Goal: Task Accomplishment & Management: Manage account settings

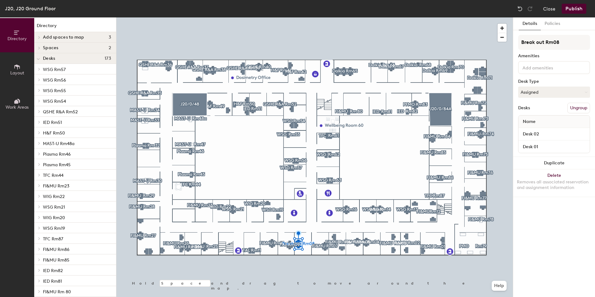
click at [17, 104] on icon at bounding box center [17, 101] width 7 height 7
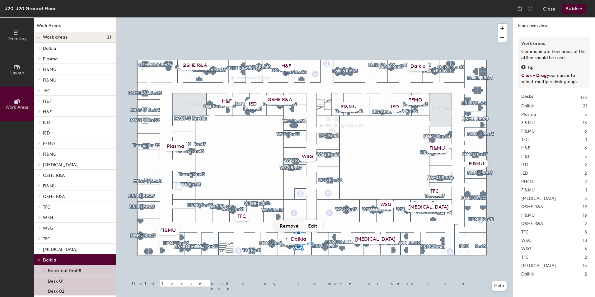
click at [295, 224] on button "Remove" at bounding box center [289, 225] width 28 height 11
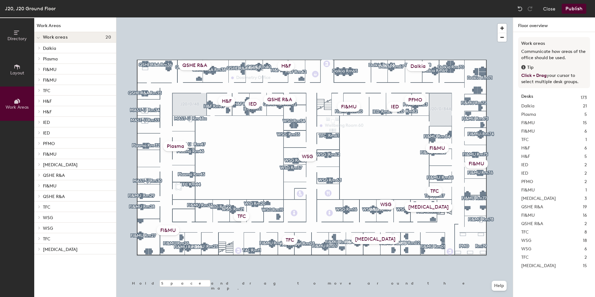
click at [570, 12] on button "Publish" at bounding box center [574, 9] width 25 height 10
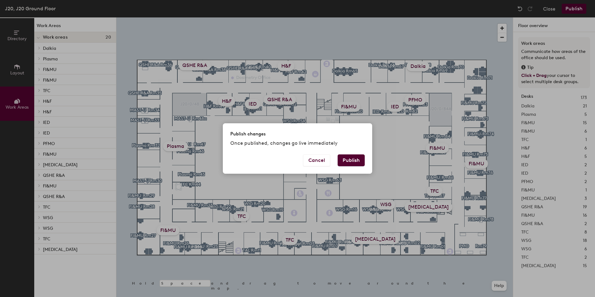
click at [357, 161] on button "Publish" at bounding box center [351, 160] width 27 height 12
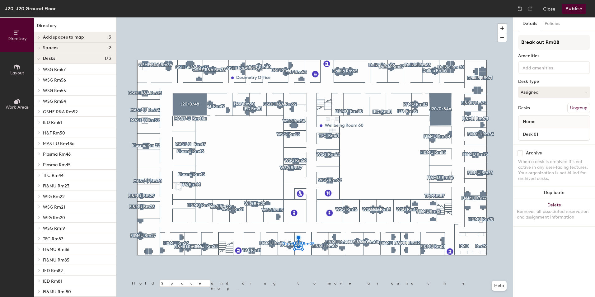
click at [520, 150] on input "checkbox" at bounding box center [520, 153] width 6 height 6
checkbox input "true"
click at [520, 151] on input "checkbox" at bounding box center [520, 153] width 6 height 6
checkbox input "true"
click at [9, 80] on button "Layout" at bounding box center [17, 69] width 34 height 34
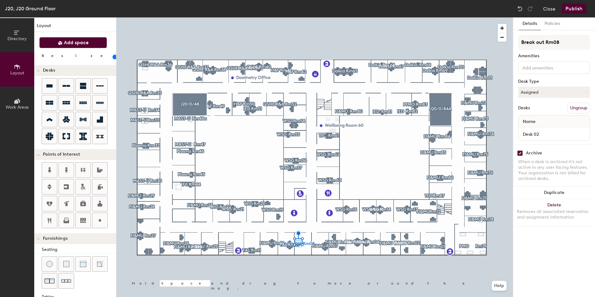
click at [65, 41] on span "Add space" at bounding box center [76, 43] width 25 height 6
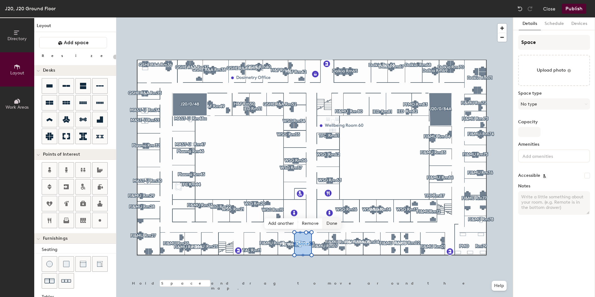
type input "20"
click at [535, 39] on input "Space" at bounding box center [554, 42] width 72 height 15
click at [509, 44] on div "Directory Layout Work Areas Layout Add space Resize Desks Points of Interest Fu…" at bounding box center [297, 157] width 595 height 280
type input "B"
type input "20"
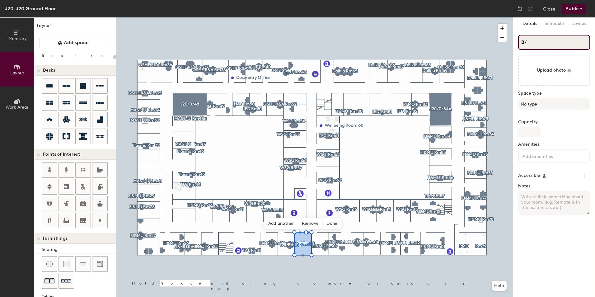
type input "B/O"
type input "20"
type input "B/O R"
type input "20"
type input "B/O Rm"
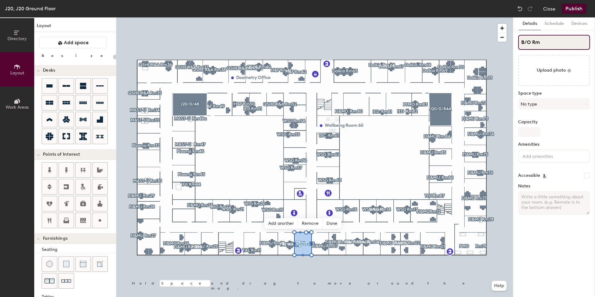
type input "20"
type input "B/O Rm"
type input "20"
type input "B/O Rm 0"
type input "20"
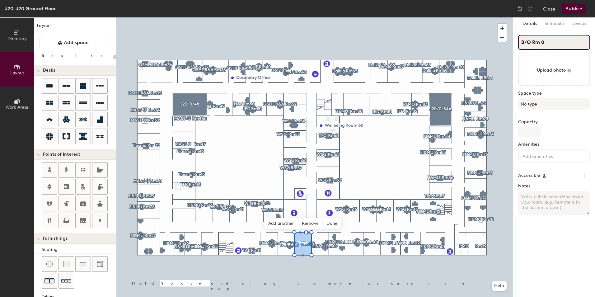
type input "B/O Rm 08"
type input "20"
type input "B/O Rm 08"
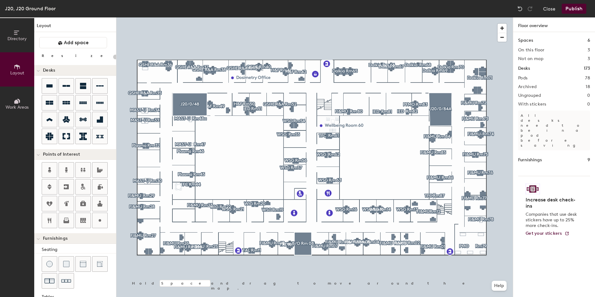
click at [577, 7] on button "Publish" at bounding box center [574, 9] width 25 height 10
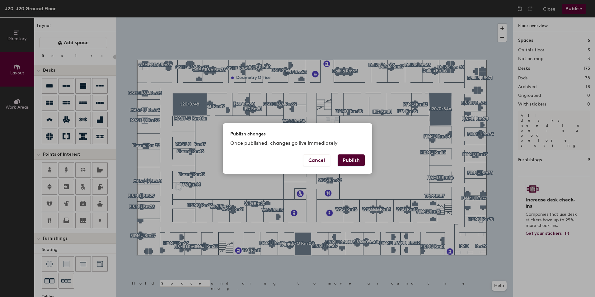
click at [360, 159] on button "Publish" at bounding box center [351, 160] width 27 height 12
type input "20"
